Goal: Find specific page/section: Find specific page/section

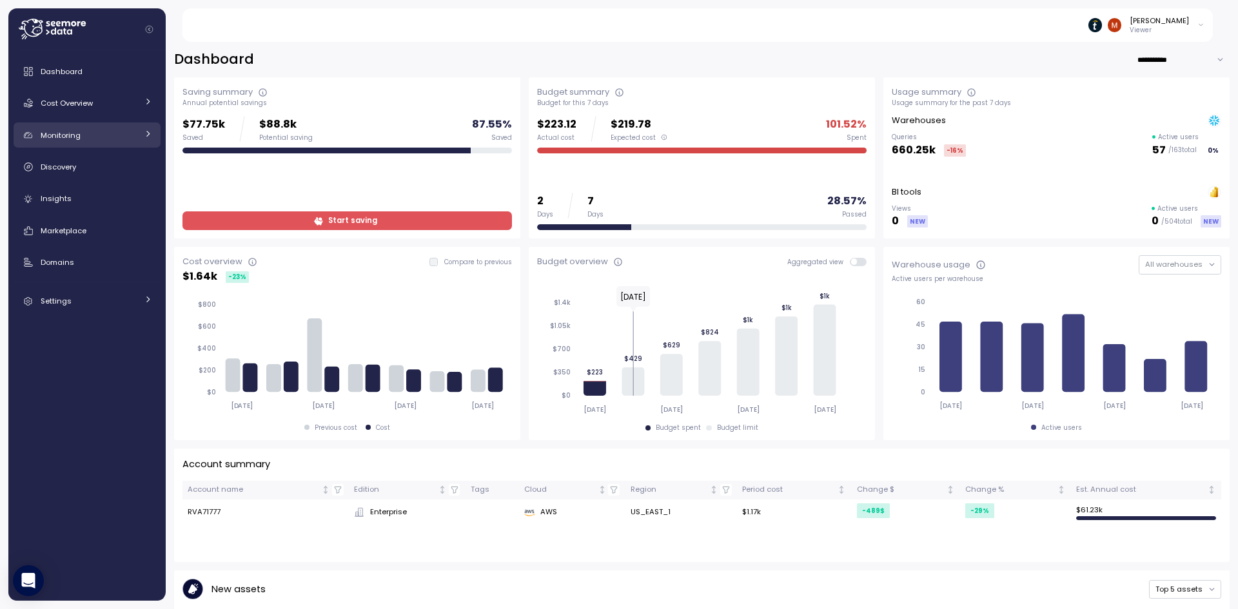
click at [75, 138] on span "Monitoring" at bounding box center [61, 135] width 40 height 10
click at [70, 173] on link "Budget" at bounding box center [87, 164] width 147 height 21
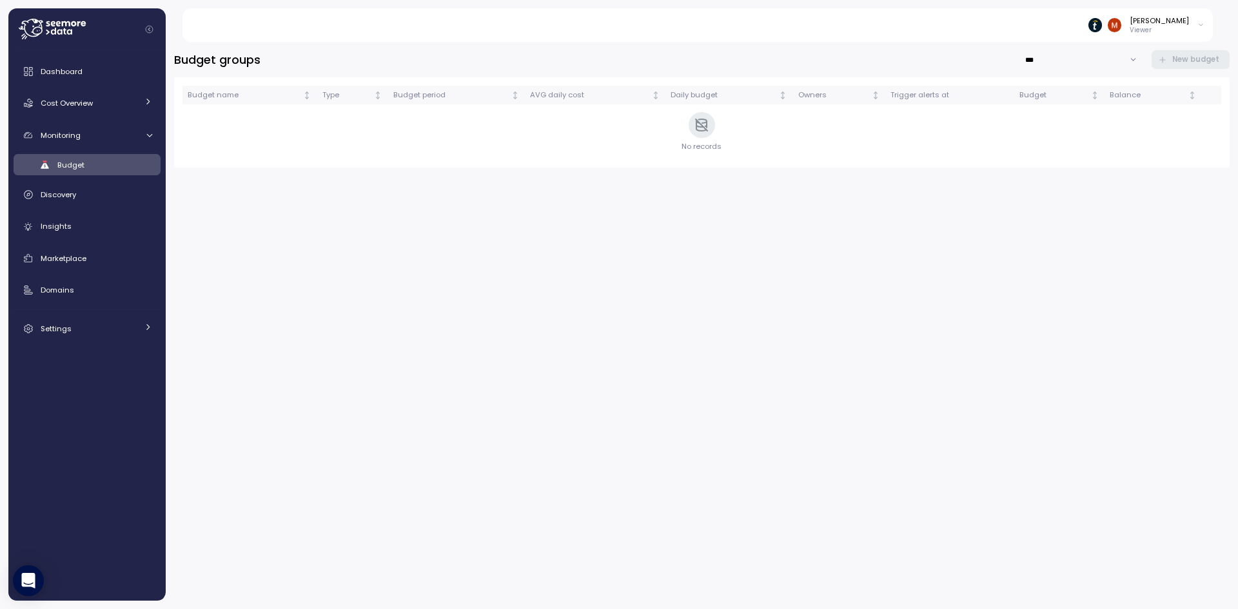
click at [1175, 24] on div "[PERSON_NAME]" at bounding box center [1159, 20] width 59 height 10
click at [983, 265] on div "Budget groups *** New budget Budget name Type Budget period AVG daily cost Dail…" at bounding box center [702, 325] width 1056 height 551
